Goal: Transaction & Acquisition: Purchase product/service

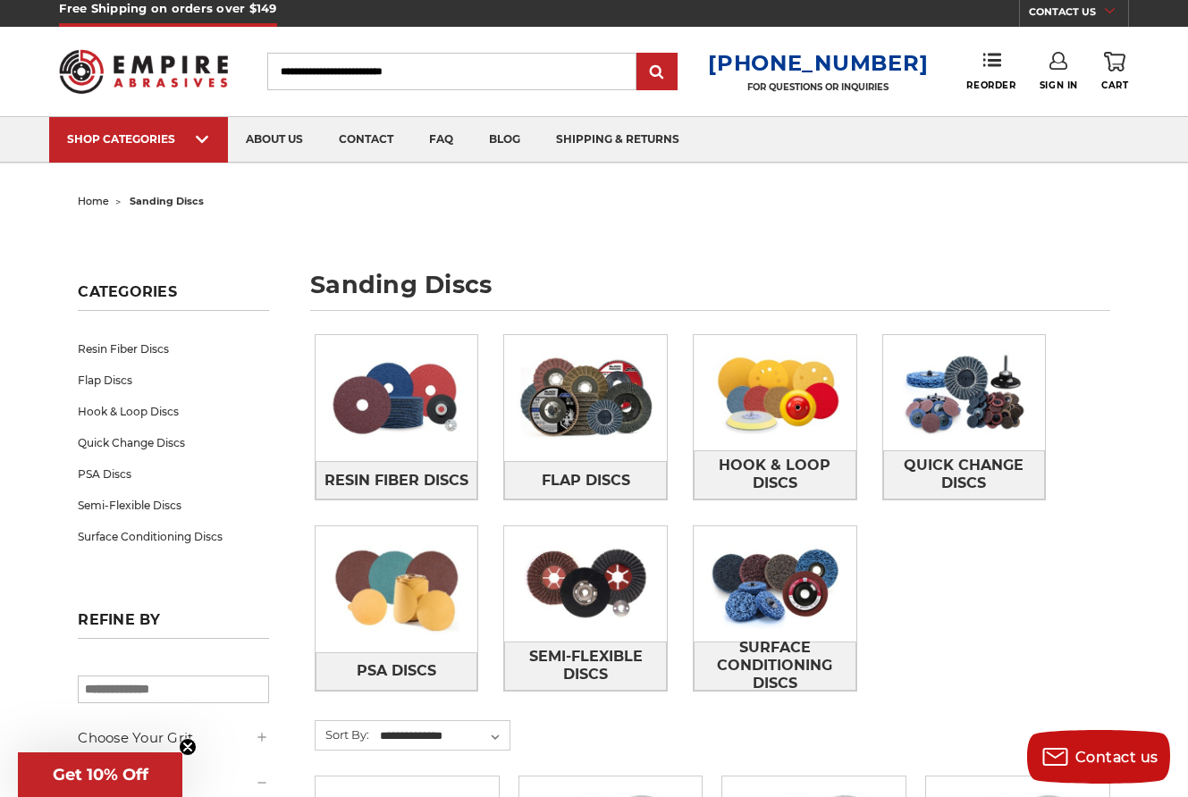
scroll to position [8, 0]
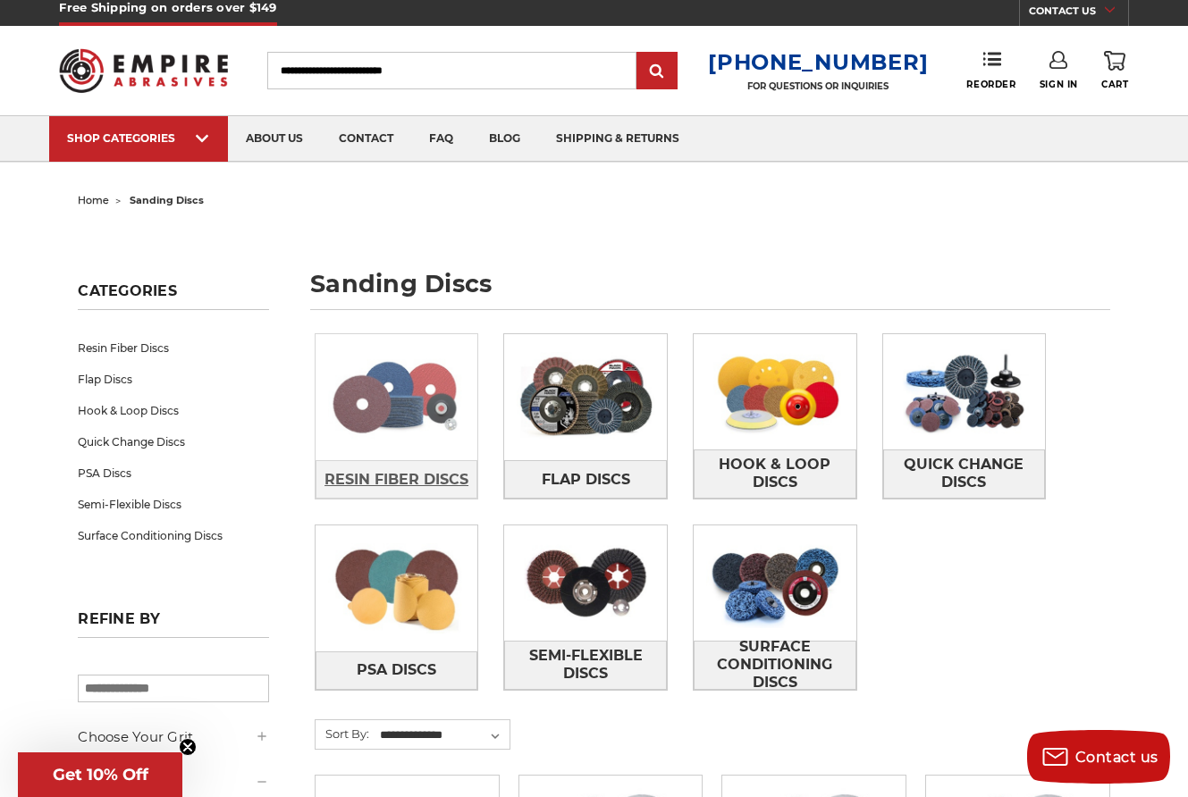
click at [404, 478] on span "Resin Fiber Discs" at bounding box center [396, 480] width 144 height 30
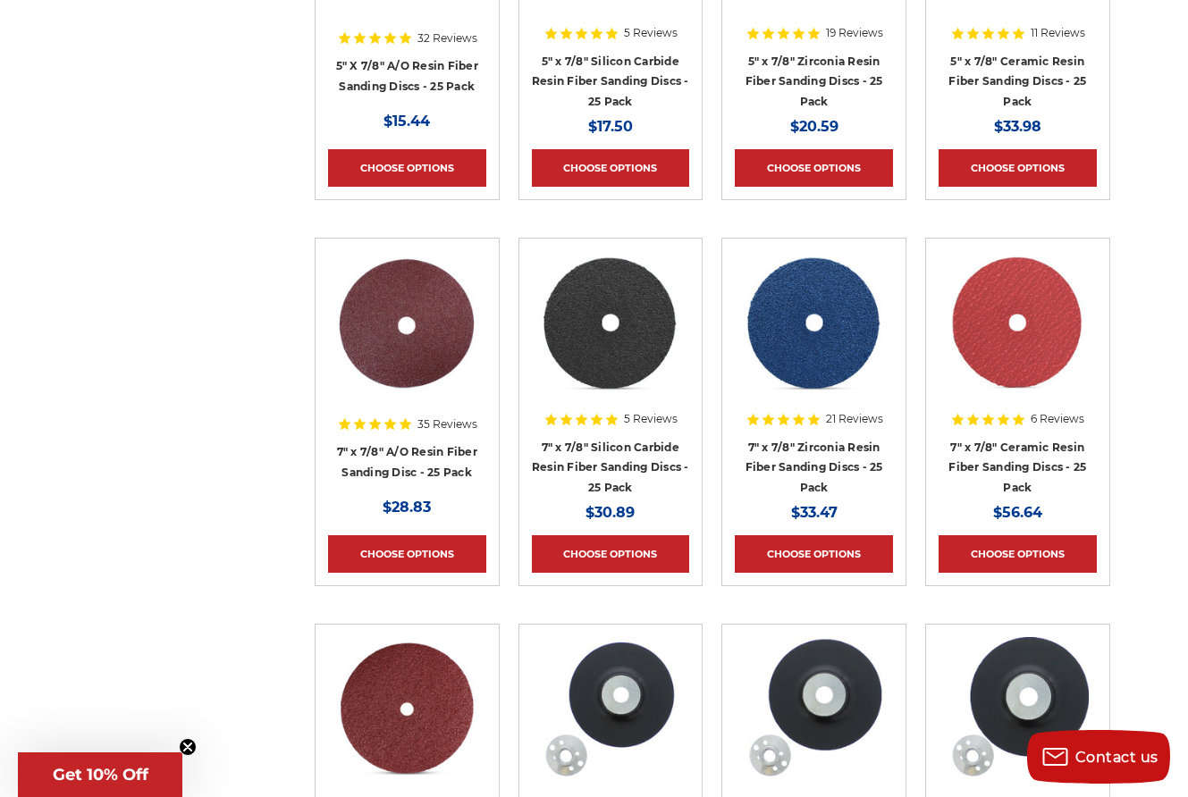
scroll to position [932, 0]
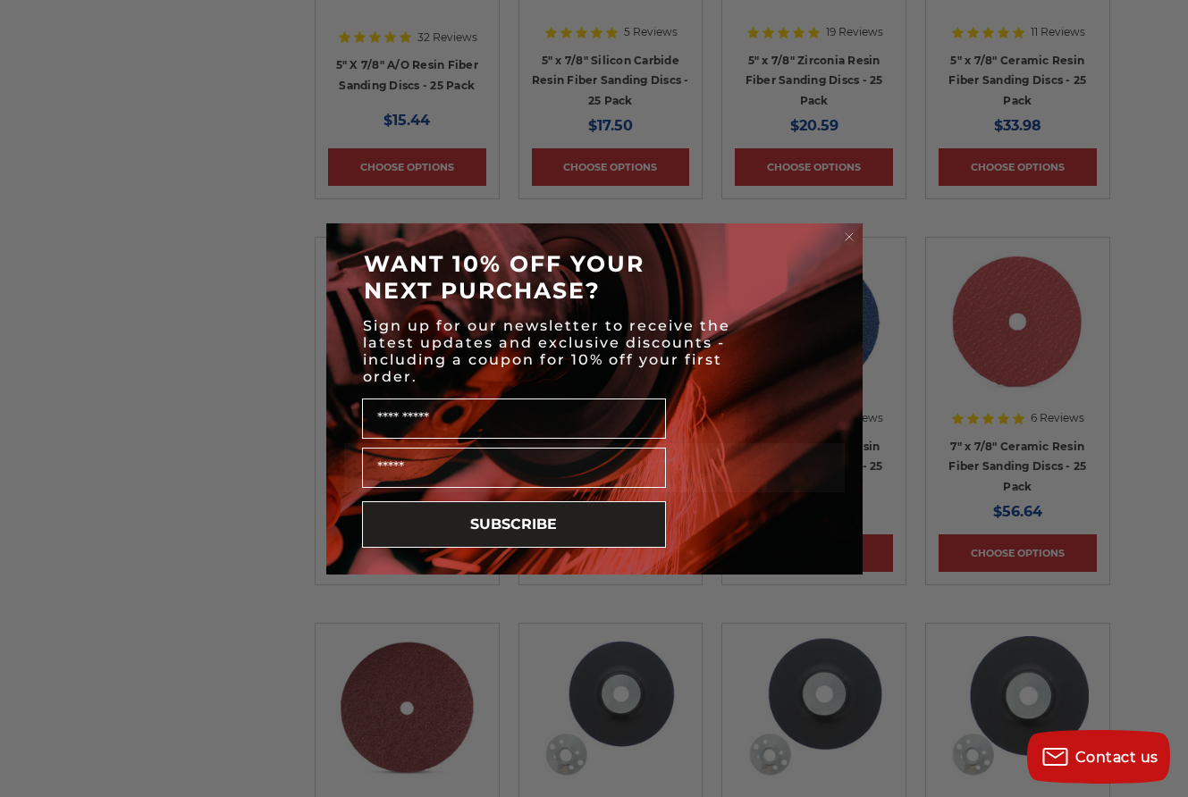
click at [150, 392] on div "Close dialog WANT 10% OFF YOUR NEXT PURCHASE? Sign up for our newsletter to rec…" at bounding box center [594, 398] width 1188 height 797
click at [847, 232] on circle "Close dialog" at bounding box center [848, 236] width 17 height 17
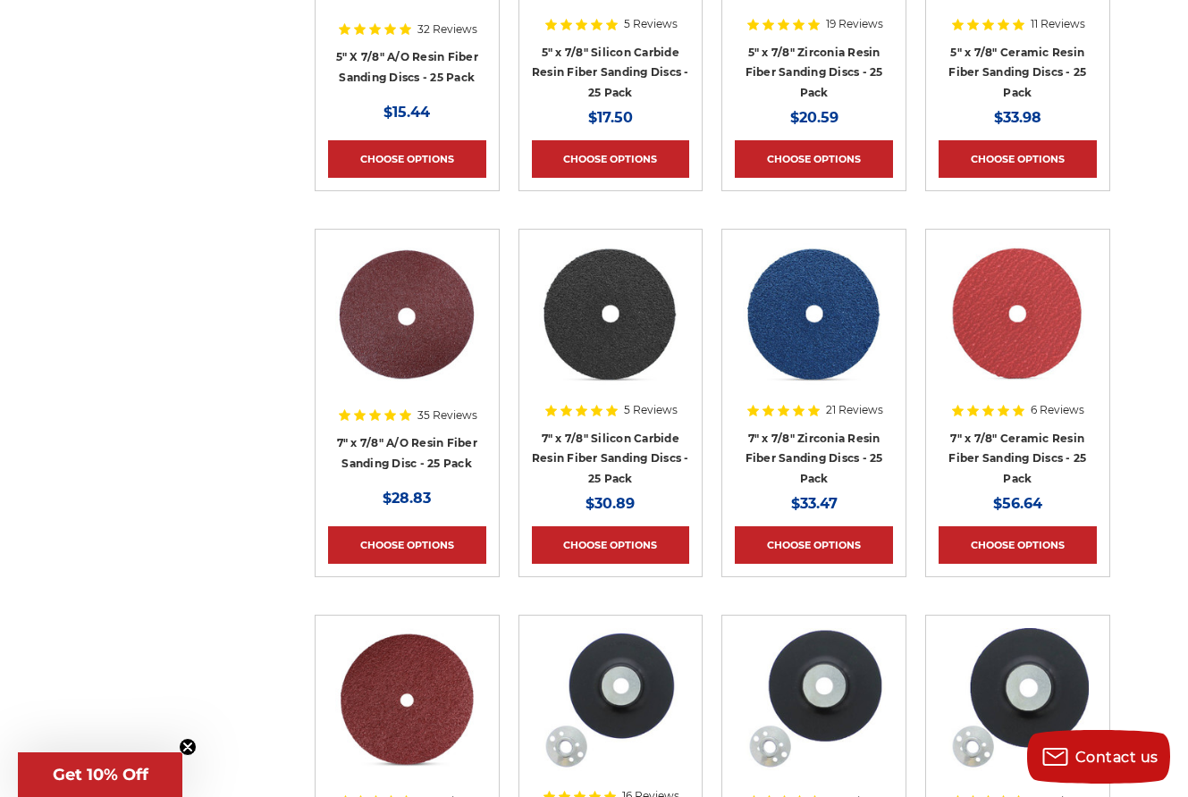
scroll to position [937, 0]
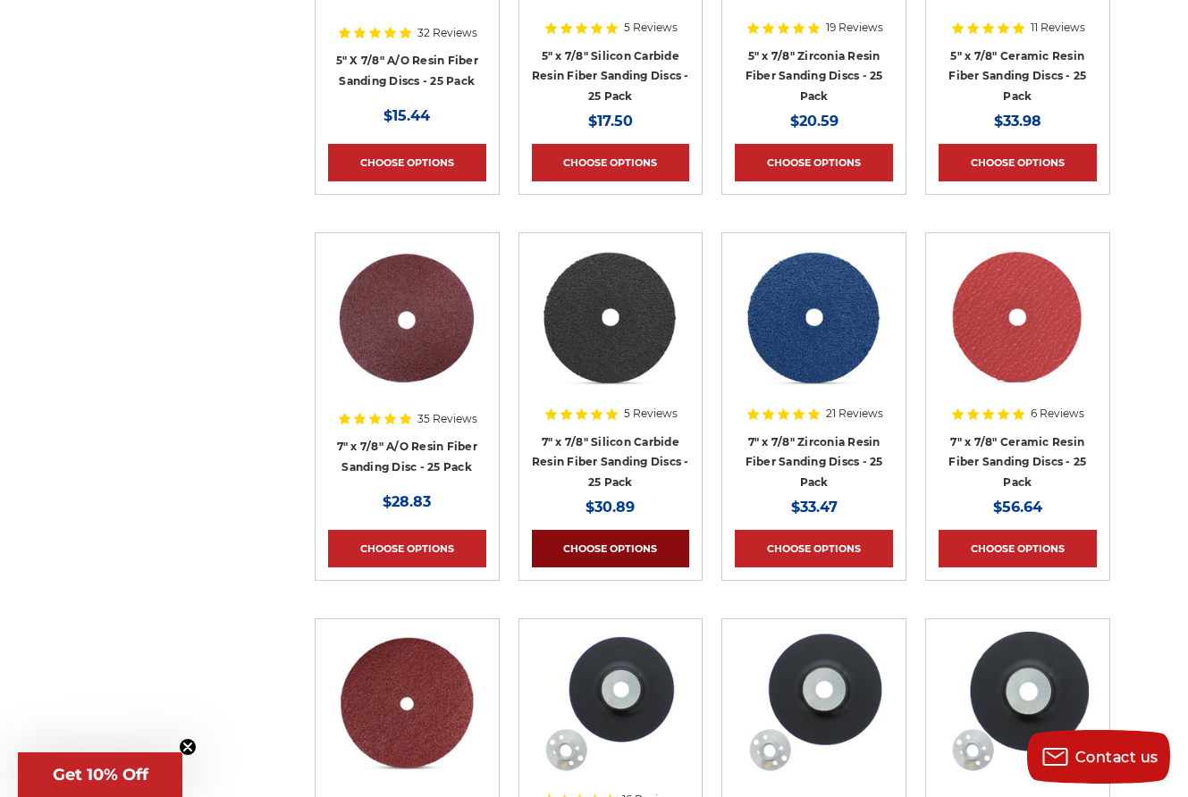
click at [583, 551] on link "Choose Options" at bounding box center [611, 549] width 158 height 38
